Goal: Task Accomplishment & Management: Use online tool/utility

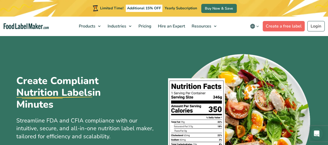
click at [282, 26] on link "Create a free label" at bounding box center [283, 26] width 42 height 10
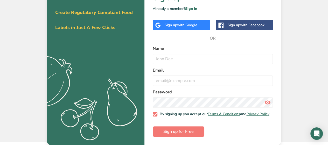
scroll to position [29, 0]
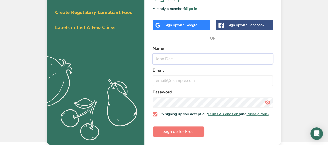
click at [159, 57] on input "text" at bounding box center [213, 59] width 120 height 10
type input "[PERSON_NAME]"
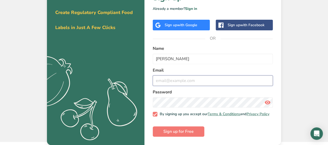
click at [162, 78] on input "email" at bounding box center [213, 80] width 120 height 10
type input "[EMAIL_ADDRESS][DOMAIN_NAME]"
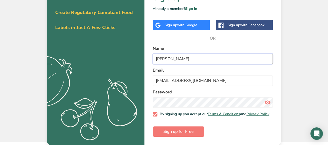
click at [177, 56] on input "[PERSON_NAME]" at bounding box center [213, 59] width 120 height 10
type input "[PERSON_NAME]"
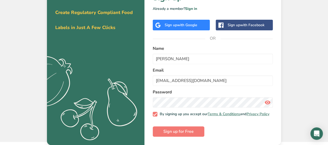
click at [267, 98] on icon at bounding box center [267, 102] width 6 height 9
click at [189, 132] on span "Sign up for Free" at bounding box center [178, 131] width 30 height 6
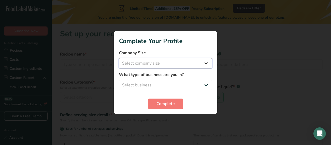
click at [205, 66] on select "Select company size Fewer than 10 Employees 10 to 50 Employees 51 to 500 Employ…" at bounding box center [165, 63] width 93 height 10
select select "1"
click at [119, 58] on select "Select company size Fewer than 10 Employees 10 to 50 Employees 51 to 500 Employ…" at bounding box center [165, 63] width 93 height 10
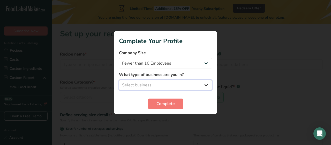
click at [181, 82] on select "Select business Packaged Food Manufacturer Restaurant & Cafe Bakery Meal Plans …" at bounding box center [165, 85] width 93 height 10
select select "1"
click at [119, 80] on select "Select business Packaged Food Manufacturer Restaurant & Cafe Bakery Meal Plans …" at bounding box center [165, 85] width 93 height 10
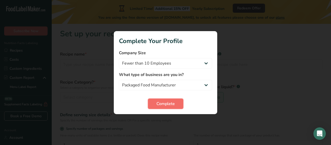
click at [164, 101] on span "Complete" at bounding box center [166, 103] width 18 height 6
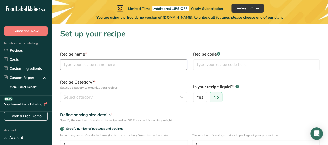
click at [109, 67] on input "text" at bounding box center [123, 64] width 127 height 10
type input "[PERSON_NAME]"
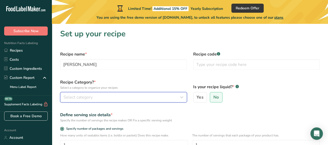
click at [181, 96] on icon "button" at bounding box center [181, 96] width 6 height 9
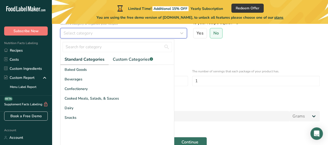
scroll to position [61, 0]
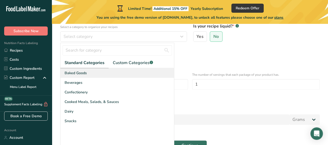
click at [83, 74] on span "Baked Goods" at bounding box center [75, 72] width 22 height 5
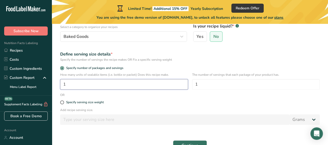
click at [91, 87] on input "1" at bounding box center [124, 84] width 128 height 10
type input "172"
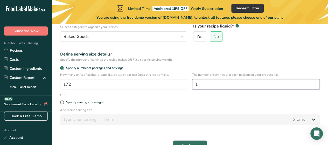
click at [207, 86] on input "1" at bounding box center [256, 84] width 128 height 10
click at [63, 103] on span at bounding box center [62, 102] width 4 height 4
click at [63, 103] on input "Specify serving size weight" at bounding box center [61, 101] width 3 height 3
radio input "true"
radio input "false"
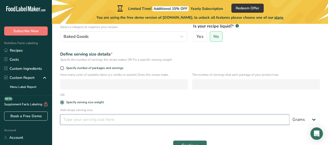
click at [70, 119] on input "number" at bounding box center [174, 119] width 229 height 10
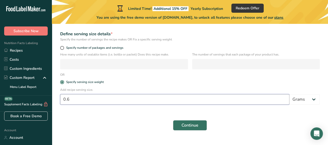
scroll to position [82, 0]
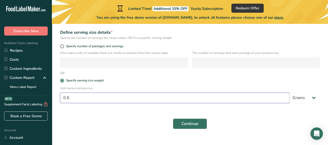
type input "0.6"
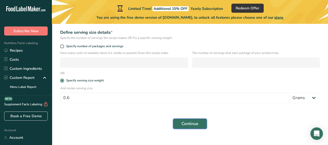
click at [188, 126] on span "Continue" at bounding box center [189, 123] width 17 height 6
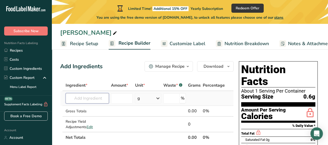
click at [76, 96] on input "text" at bounding box center [87, 98] width 43 height 10
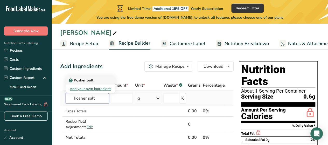
type input "kosher salt"
click at [81, 78] on p "Kosher Salt" at bounding box center [82, 79] width 24 height 5
type input "Kosher Salt"
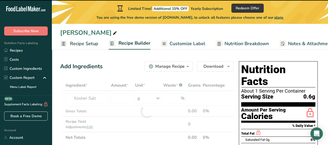
type input "0"
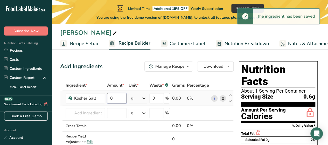
click at [114, 102] on input "0" at bounding box center [116, 98] width 19 height 10
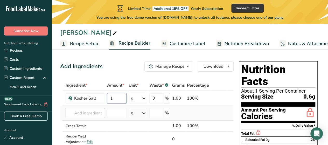
type input "1"
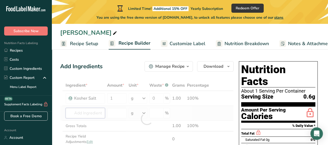
click at [88, 112] on div "Ingredient * Amount * Unit * Waste * .a-a{fill:#347362;}.b-a{fill:#fff;} Grams …" at bounding box center [146, 119] width 173 height 78
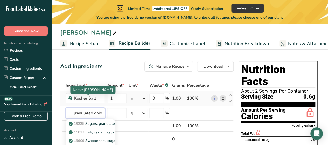
scroll to position [0, 4]
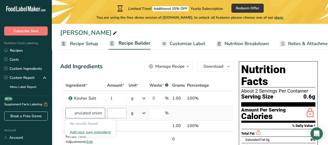
type input "granulated onion"
click at [111, 110] on input "number" at bounding box center [116, 113] width 19 height 10
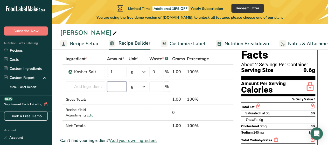
scroll to position [26, 0]
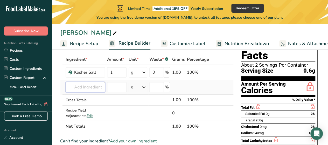
click at [94, 87] on input "text" at bounding box center [85, 87] width 39 height 10
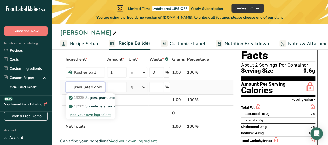
scroll to position [0, 4]
click at [74, 87] on input "granulated onion" at bounding box center [85, 87] width 39 height 10
click at [100, 88] on input "grgranulated onion" at bounding box center [85, 87] width 39 height 10
drag, startPoint x: 101, startPoint y: 87, endPoint x: 64, endPoint y: 87, distance: 37.5
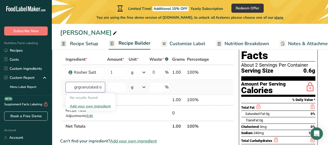
click at [64, 87] on tr "grgranulated onion No results found Add your own ingredient g Weight Units g kg…" at bounding box center [146, 87] width 173 height 15
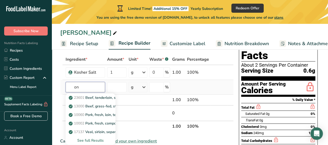
click at [97, 84] on input "on" at bounding box center [85, 87] width 39 height 10
type input "o"
type input "onion"
click at [94, 96] on p "2026 Spices, onion powder" at bounding box center [94, 97] width 49 height 5
type input "Spices, onion powder"
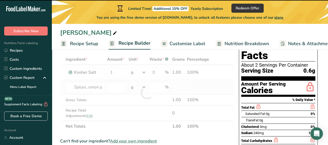
type input "0"
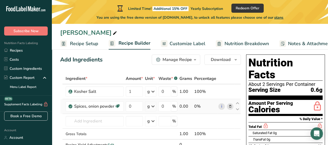
scroll to position [3, 0]
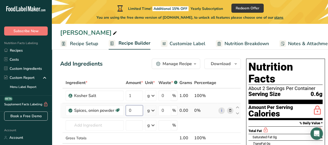
click at [128, 110] on input "0" at bounding box center [134, 110] width 17 height 10
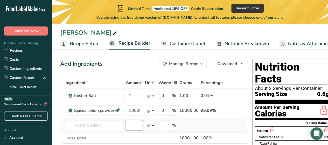
click at [131, 125] on div "Ingredient * Amount * Unit * Waste * .a-a{fill:#347362;}.b-a{fill:#fff;} Grams …" at bounding box center [153, 121] width 187 height 88
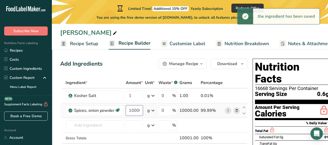
click at [136, 110] on input "10000" at bounding box center [134, 110] width 17 height 10
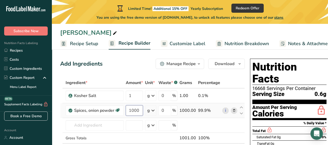
click at [135, 111] on input "1000" at bounding box center [134, 110] width 17 height 10
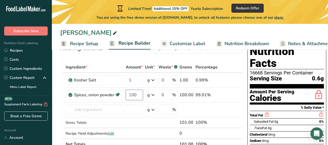
scroll to position [17, 0]
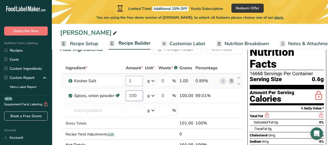
type input "100"
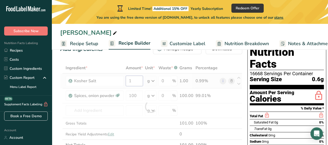
click at [135, 81] on div "Ingredient * Amount * Unit * Waste * .a-a{fill:#347362;}.b-a{fill:#fff;} Grams …" at bounding box center [151, 106] width 182 height 88
click at [133, 95] on div "Ingredient * Amount * Unit * Waste * .a-a{fill:#347362;}.b-a{fill:#fff;} Grams …" at bounding box center [151, 106] width 182 height 88
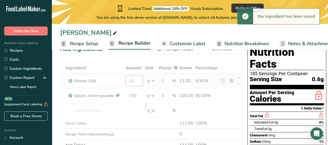
click at [136, 81] on div "Ingredient * Amount * Unit * Waste * .a-a{fill:#347362;}.b-a{fill:#fff;} Grams …" at bounding box center [151, 106] width 182 height 88
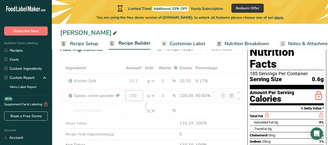
click at [132, 94] on div "Ingredient * Amount * Unit * Waste * .a-a{fill:#347362;}.b-a{fill:#fff;} Grams …" at bounding box center [151, 106] width 182 height 88
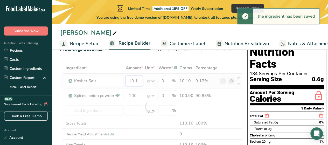
click at [139, 82] on div "Ingredient * Amount * Unit * Waste * .a-a{fill:#347362;}.b-a{fill:#fff;} Grams …" at bounding box center [151, 106] width 182 height 88
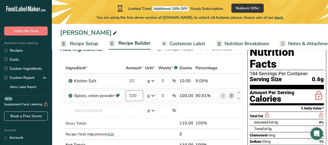
click at [134, 95] on div "Ingredient * Amount * Unit * Waste * .a-a{fill:#347362;}.b-a{fill:#fff;} Grams …" at bounding box center [151, 106] width 182 height 88
click at [134, 97] on input "100" at bounding box center [134, 95] width 17 height 10
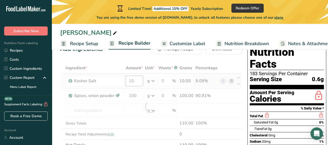
click at [136, 81] on div "Ingredient * Amount * Unit * Waste * .a-a{fill:#347362;}.b-a{fill:#fff;} Grams …" at bounding box center [151, 106] width 182 height 88
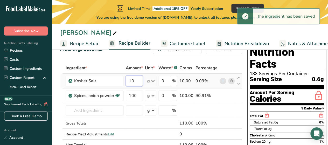
type input "1"
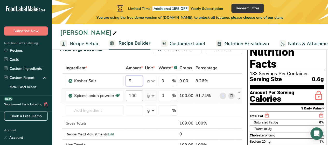
type input "9"
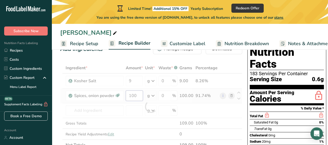
click at [133, 99] on div "Ingredient * Amount * Unit * Waste * .a-a{fill:#347362;}.b-a{fill:#fff;} Grams …" at bounding box center [151, 106] width 182 height 88
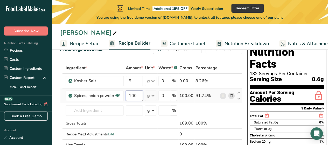
click at [135, 96] on input "100" at bounding box center [134, 95] width 17 height 10
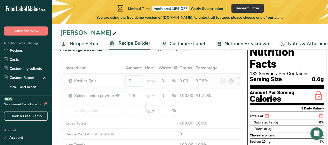
click at [135, 85] on div "Ingredient * Amount * Unit * Waste * .a-a{fill:#347362;}.b-a{fill:#fff;} Grams …" at bounding box center [151, 106] width 182 height 88
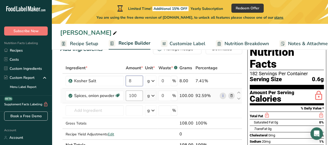
type input "8"
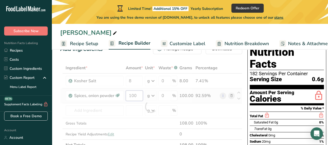
click at [136, 94] on div "Ingredient * Amount * Unit * Waste * .a-a{fill:#347362;}.b-a{fill:#fff;} Grams …" at bounding box center [151, 106] width 182 height 88
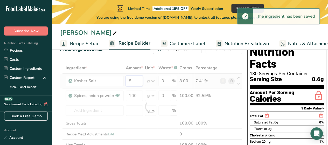
click at [133, 82] on div "Ingredient * Amount * Unit * Waste * .a-a{fill:#347362;}.b-a{fill:#fff;} Grams …" at bounding box center [151, 106] width 182 height 88
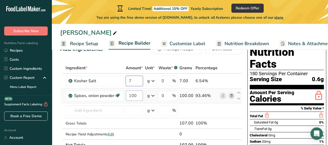
type input "7"
click at [133, 96] on div "Ingredient * Amount * Unit * Waste * .a-a{fill:#347362;}.b-a{fill:#fff;} Grams …" at bounding box center [151, 106] width 182 height 88
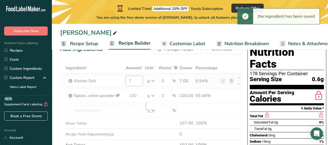
click at [134, 81] on div "Ingredient * Amount * Unit * Waste * .a-a{fill:#347362;}.b-a{fill:#fff;} Grams …" at bounding box center [151, 106] width 182 height 88
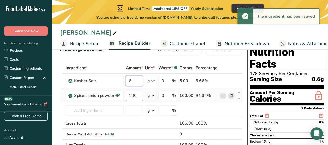
type input "6"
click at [134, 94] on div "Ingredient * Amount * Unit * Waste * .a-a{fill:#347362;}.b-a{fill:#fff;} Grams …" at bounding box center [151, 106] width 182 height 88
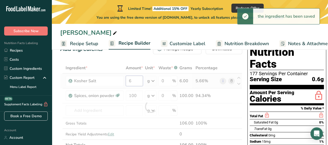
click at [134, 85] on div "Ingredient * Amount * Unit * Waste * .a-a{fill:#347362;}.b-a{fill:#fff;} Grams …" at bounding box center [151, 106] width 182 height 88
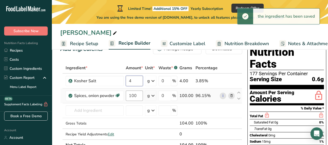
type input "4"
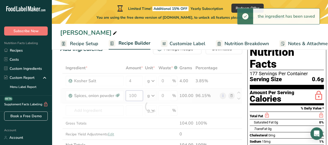
click at [136, 97] on div "Ingredient * Amount * Unit * Waste * .a-a{fill:#347362;}.b-a{fill:#fff;} Grams …" at bounding box center [151, 106] width 182 height 88
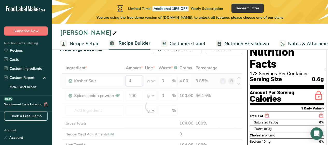
click at [131, 80] on div "Ingredient * Amount * Unit * Waste * .a-a{fill:#347362;}.b-a{fill:#fff;} Grams …" at bounding box center [151, 106] width 182 height 88
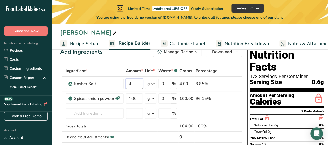
scroll to position [16, 0]
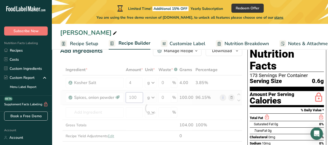
click at [141, 99] on div "Ingredient * Amount * Unit * Waste * .a-a{fill:#347362;}.b-a{fill:#fff;} Grams …" at bounding box center [151, 108] width 182 height 88
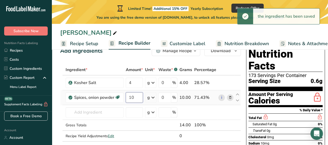
type input "1"
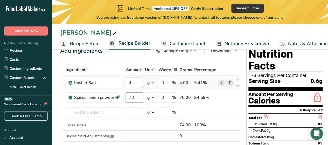
type input "70"
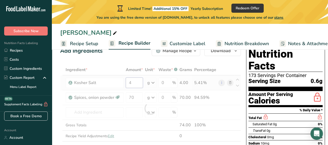
click at [136, 86] on div "Ingredient * Amount * Unit * Waste * .a-a{fill:#347362;}.b-a{fill:#fff;} Grams …" at bounding box center [150, 108] width 180 height 88
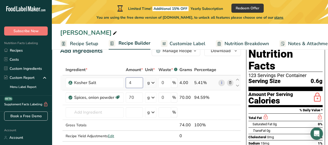
click at [134, 86] on input "4" at bounding box center [134, 82] width 17 height 10
type input "7"
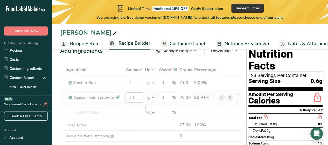
click at [135, 95] on div "Ingredient * Amount * Unit * Waste * .a-a{fill:#347362;}.b-a{fill:#fff;} Grams …" at bounding box center [150, 108] width 180 height 88
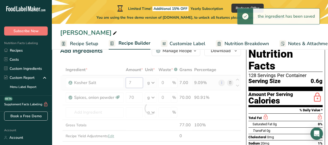
click at [133, 78] on div "Ingredient * Amount * Unit * Waste * .a-a{fill:#347362;}.b-a{fill:#fff;} Grams …" at bounding box center [150, 108] width 180 height 88
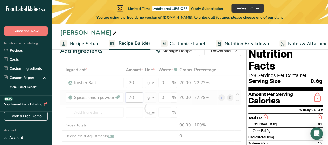
click at [137, 101] on div "Ingredient * Amount * Unit * Waste * .a-a{fill:#347362;}.b-a{fill:#fff;} Grams …" at bounding box center [150, 108] width 180 height 88
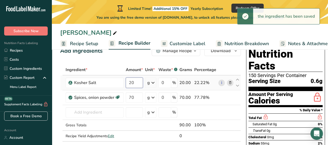
click at [137, 83] on div "Ingredient * Amount * Unit * Waste * .a-a{fill:#347362;}.b-a{fill:#fff;} Grams …" at bounding box center [150, 108] width 180 height 88
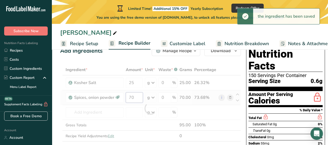
click at [139, 98] on div "Ingredient * Amount * Unit * Waste * .a-a{fill:#347362;}.b-a{fill:#fff;} Grams …" at bounding box center [150, 108] width 180 height 88
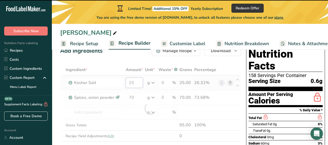
click at [134, 83] on div "Ingredient * Amount * Unit * Waste * .a-a{fill:#347362;}.b-a{fill:#fff;} Grams …" at bounding box center [150, 108] width 180 height 88
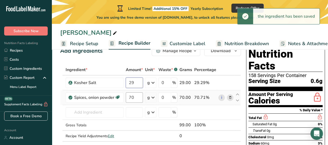
type input "29"
click at [135, 101] on div "Ingredient * Amount * Unit * Waste * .a-a{fill:#347362;}.b-a{fill:#fff;} Grams …" at bounding box center [150, 108] width 180 height 88
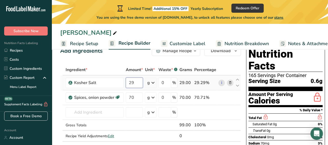
click at [135, 84] on div "Ingredient * Amount * Unit * Waste * .a-a{fill:#347362;}.b-a{fill:#fff;} Grams …" at bounding box center [150, 108] width 180 height 88
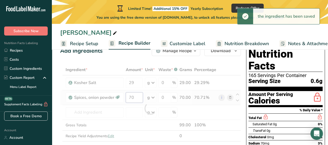
click at [135, 99] on div "Ingredient * Amount * Unit * Waste * .a-a{fill:#347362;}.b-a{fill:#fff;} Grams …" at bounding box center [150, 108] width 180 height 88
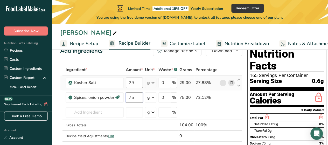
drag, startPoint x: 135, startPoint y: 99, endPoint x: 138, endPoint y: 82, distance: 17.2
click at [138, 82] on tbody "Kosher Salt 29 g Weight Units g kg mg See more Volume Units l Volume units requ…" at bounding box center [150, 108] width 181 height 66
type input "75"
click at [138, 82] on div "Ingredient * Amount * Unit * Waste * .a-a{fill:#347362;}.b-a{fill:#fff;} Grams …" at bounding box center [151, 108] width 182 height 88
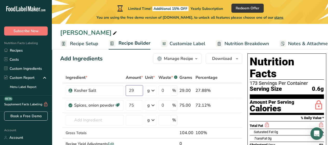
scroll to position [0, 0]
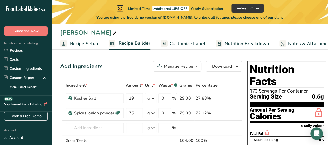
click at [191, 41] on span "Customize Label" at bounding box center [187, 43] width 36 height 7
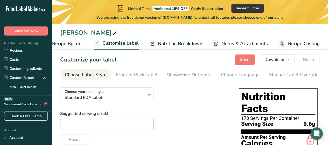
scroll to position [5, 0]
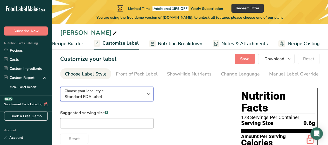
click at [145, 98] on div "Choose your label style Standard FDA label" at bounding box center [105, 94] width 83 height 12
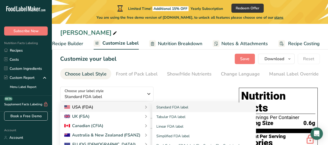
click at [130, 106] on div "USA (FDA)" at bounding box center [105, 107] width 82 height 6
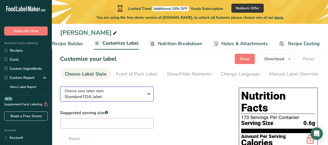
click at [104, 96] on span "Standard FDA label" at bounding box center [103, 96] width 79 height 6
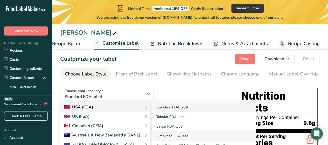
click at [178, 136] on link "Simplified FDA label" at bounding box center [204, 136] width 104 height 10
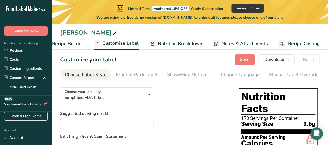
scroll to position [4, 0]
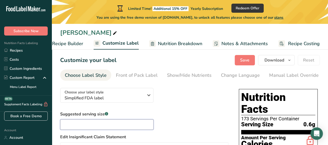
click at [129, 125] on input "text" at bounding box center [106, 124] width 93 height 10
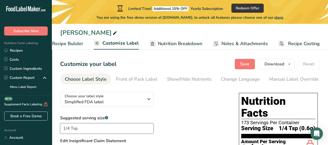
scroll to position [0, 0]
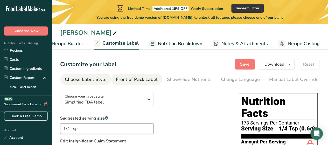
type input "1/4 Tsp"
click at [132, 77] on div "Front of Pack Label" at bounding box center [137, 79] width 42 height 7
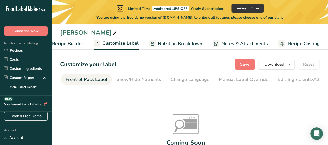
click at [77, 82] on div "Front of Pack Label" at bounding box center [87, 79] width 42 height 7
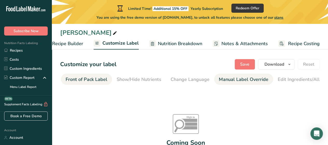
click at [255, 83] on div "Manual Label Override" at bounding box center [243, 79] width 49 height 7
type input "1/4 Tsp (0.6g)"
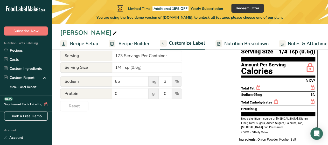
click at [298, 43] on span "Notes & Attachments" at bounding box center [310, 43] width 46 height 7
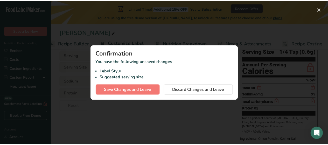
scroll to position [0, 62]
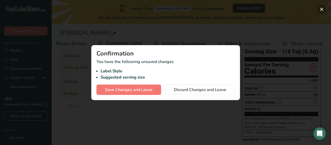
click at [322, 10] on button "button" at bounding box center [322, 9] width 8 height 8
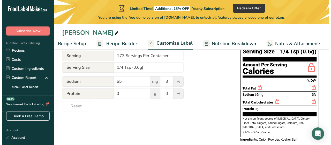
scroll to position [0, 0]
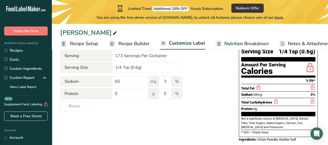
click at [132, 46] on span "Recipe Builder" at bounding box center [133, 43] width 31 height 7
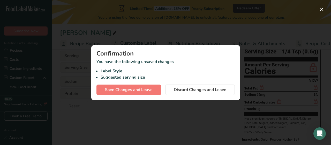
scroll to position [0, 50]
click at [321, 11] on button "button" at bounding box center [322, 9] width 8 height 8
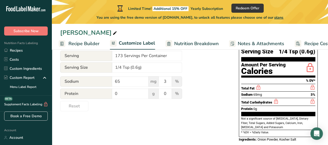
click at [190, 46] on span "Nutrition Breakdown" at bounding box center [196, 43] width 44 height 7
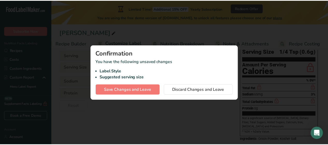
scroll to position [0, 62]
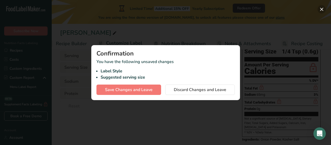
click at [322, 10] on button "button" at bounding box center [322, 9] width 8 height 8
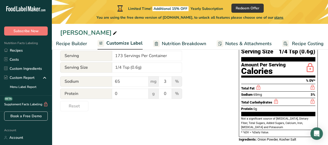
click at [128, 45] on span "Customize Label" at bounding box center [124, 43] width 36 height 7
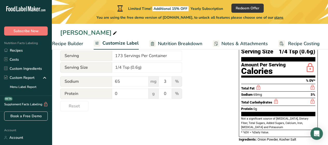
click at [128, 45] on span "Customize Label" at bounding box center [120, 43] width 36 height 7
click at [116, 43] on span "Customize Label" at bounding box center [120, 43] width 36 height 7
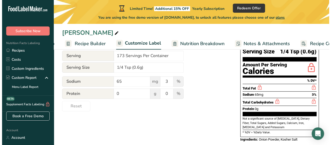
scroll to position [0, 0]
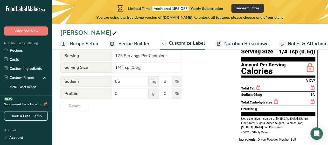
click at [123, 39] on link "Recipe Builder" at bounding box center [128, 44] width 41 height 12
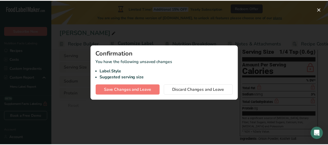
scroll to position [0, 50]
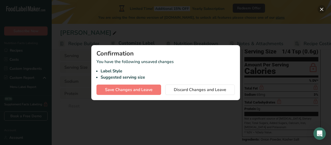
click at [322, 11] on button "button" at bounding box center [322, 9] width 8 height 8
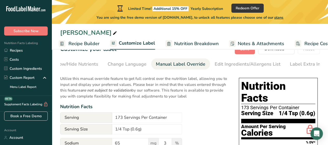
scroll to position [4, 0]
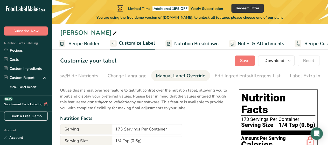
click at [84, 42] on span "Recipe Builder" at bounding box center [83, 43] width 31 height 7
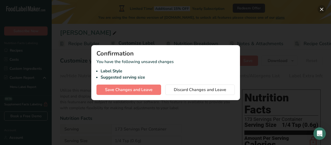
click at [320, 8] on button "button" at bounding box center [322, 9] width 8 height 8
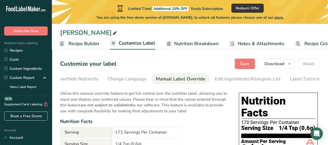
scroll to position [0, 0]
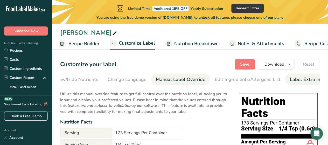
click at [289, 82] on div "Label Extra Info" at bounding box center [306, 79] width 34 height 7
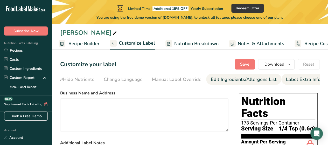
click at [228, 81] on div "Edit Ingredients/Allergens List" at bounding box center [244, 79] width 66 height 7
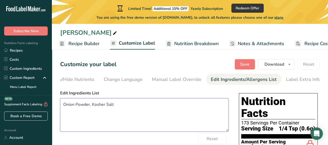
click at [117, 111] on textarea "Onion Powder, Kosher Salt" at bounding box center [144, 114] width 168 height 33
type textarea "O"
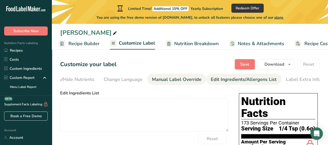
click at [185, 77] on div "Manual Label Override" at bounding box center [176, 79] width 49 height 7
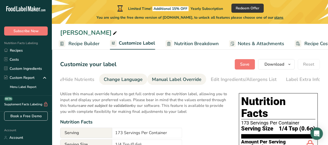
click at [129, 79] on div "Change Language" at bounding box center [123, 79] width 39 height 7
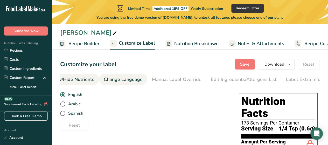
click at [71, 78] on div "Show/Hide Nutrients" at bounding box center [72, 79] width 45 height 7
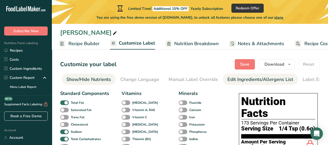
click at [251, 77] on div "Edit Ingredients/Allergens List" at bounding box center [260, 79] width 66 height 7
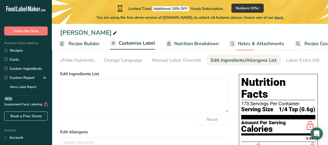
scroll to position [12, 0]
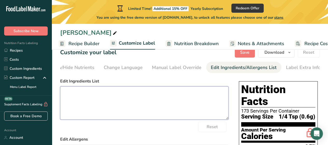
click at [172, 93] on textarea at bounding box center [144, 102] width 168 height 33
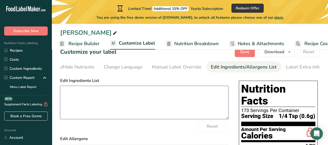
scroll to position [0, 0]
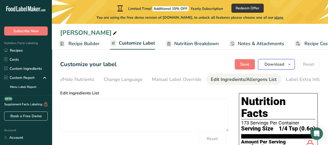
click at [290, 64] on icon "button" at bounding box center [289, 64] width 4 height 6
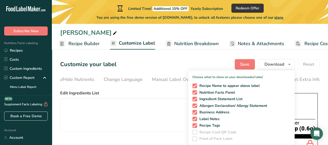
click at [221, 64] on div "Customize your label Save Download Choose what to show on your downloaded label…" at bounding box center [189, 64] width 259 height 10
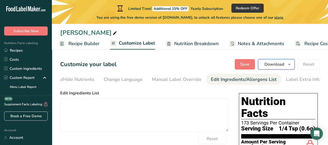
click at [280, 63] on span "Download" at bounding box center [274, 64] width 20 height 6
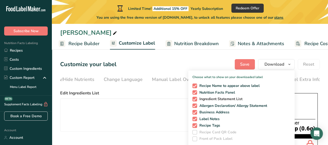
click at [195, 99] on span at bounding box center [194, 99] width 5 height 5
click at [195, 99] on input "Ingredient Statement List" at bounding box center [193, 98] width 3 height 3
checkbox input "false"
click at [198, 107] on span "Allergen Declaration/ Allergy Statement" at bounding box center [232, 105] width 70 height 5
click at [195, 107] on input "Allergen Declaration/ Allergy Statement" at bounding box center [193, 105] width 3 height 3
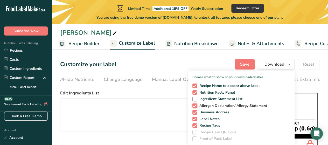
checkbox input "false"
click at [197, 111] on span at bounding box center [194, 112] width 5 height 5
click at [195, 111] on input "Business Address" at bounding box center [193, 111] width 3 height 3
checkbox input "false"
click at [195, 119] on span at bounding box center [194, 119] width 5 height 5
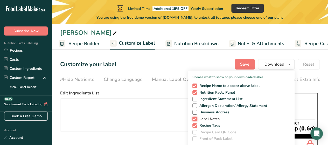
click at [195, 119] on input "Label Notes" at bounding box center [193, 118] width 3 height 3
checkbox input "false"
click at [194, 125] on span at bounding box center [194, 125] width 5 height 5
click at [194, 125] on input "Recipe Tags" at bounding box center [193, 125] width 3 height 3
checkbox input "false"
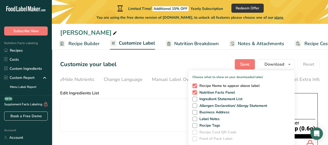
click at [195, 85] on span at bounding box center [194, 85] width 5 height 5
click at [195, 85] on input "Recipe Name to appear above label" at bounding box center [193, 85] width 3 height 3
checkbox input "false"
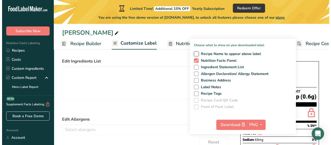
scroll to position [33, 0]
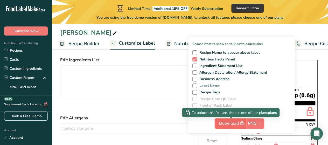
click at [238, 122] on span "Download" at bounding box center [232, 123] width 26 height 6
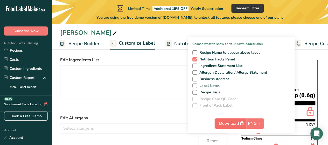
click at [236, 121] on span "Download" at bounding box center [232, 123] width 26 height 6
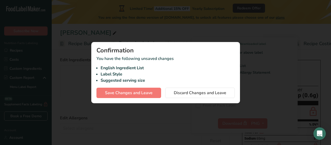
scroll to position [0, 113]
